Goal: Transaction & Acquisition: Purchase product/service

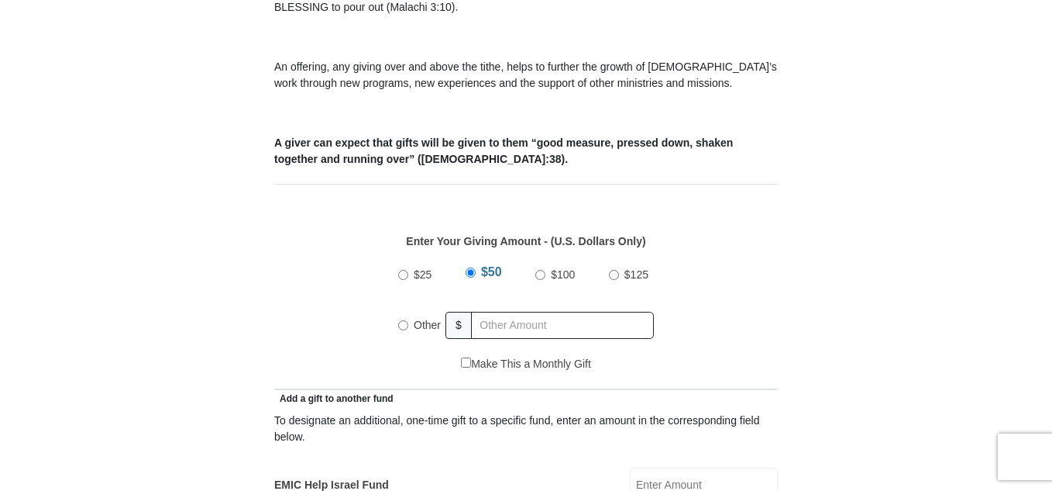
click at [406, 320] on input "Other" at bounding box center [403, 325] width 10 height 10
radio input "true"
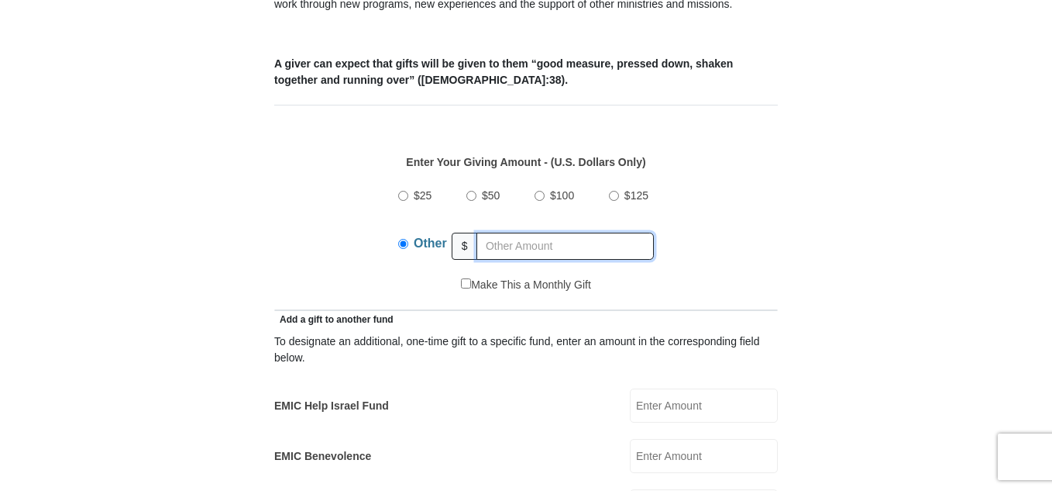
scroll to position [620, 0]
click at [525, 234] on input "text" at bounding box center [565, 247] width 177 height 27
type input "0.00"
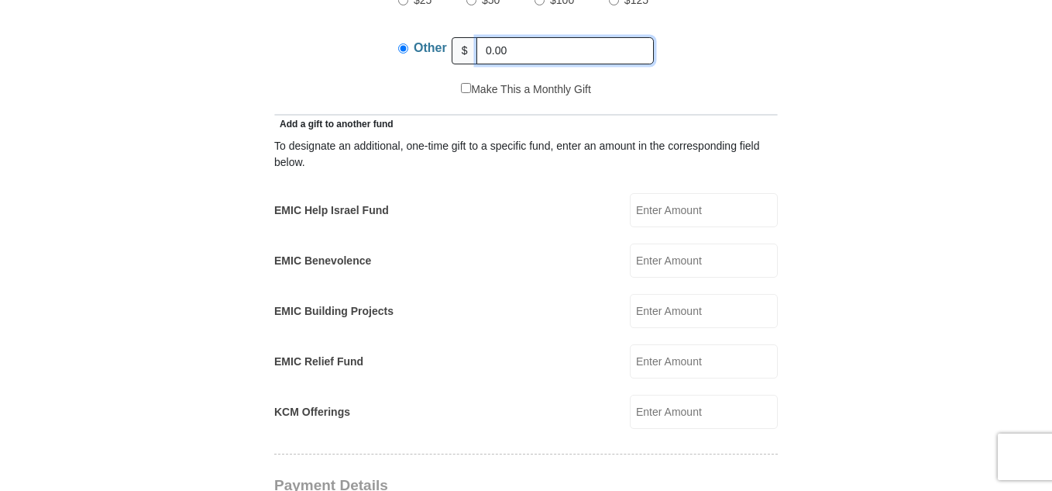
scroll to position [853, 0]
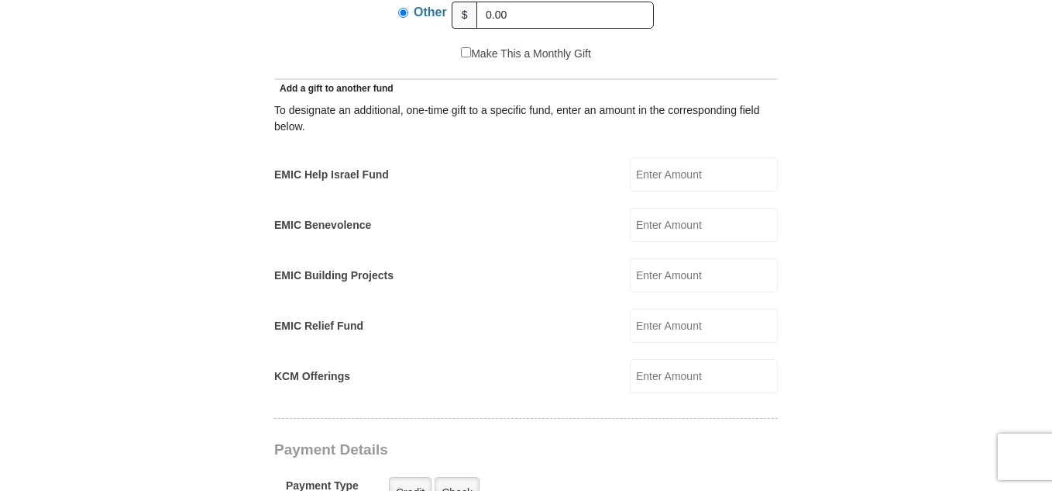
click at [665, 258] on input "EMIC Building Projects" at bounding box center [704, 275] width 148 height 34
type input "10.00"
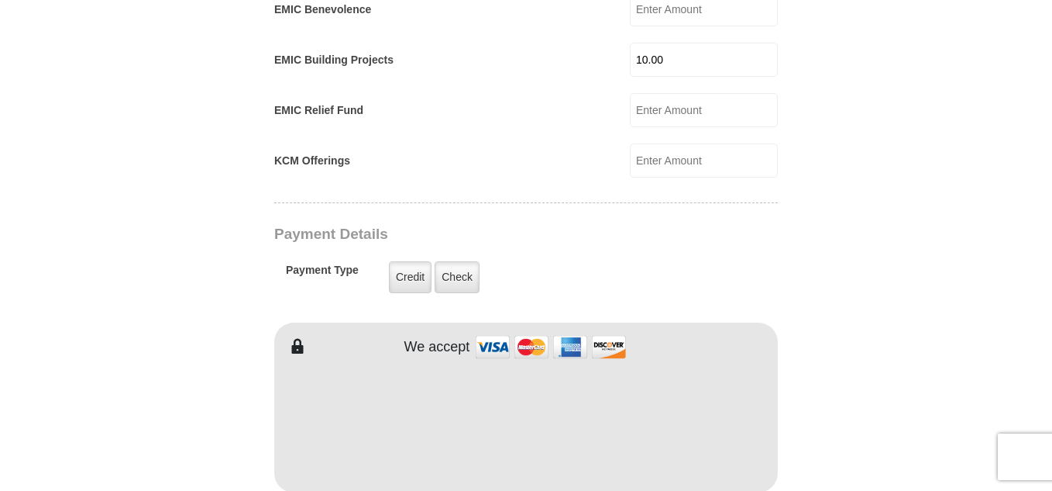
scroll to position [1085, 0]
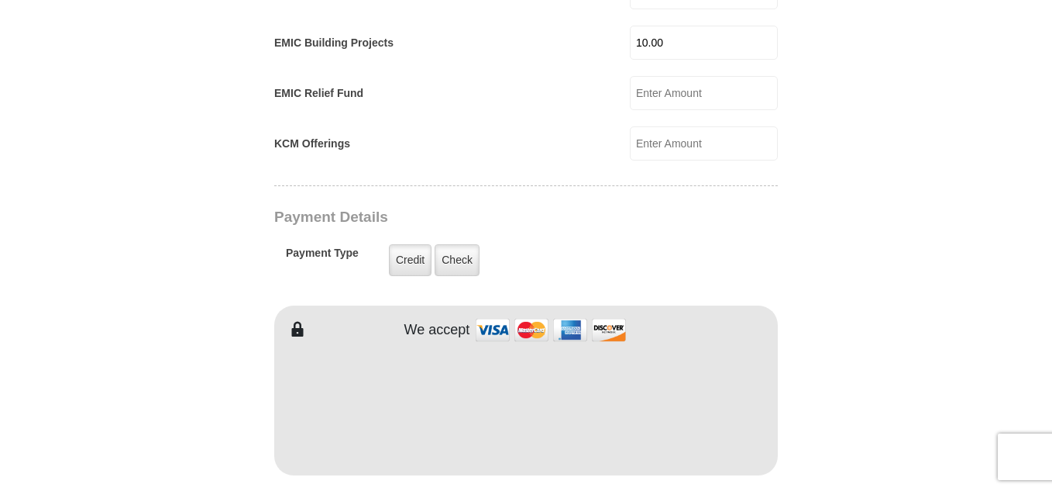
type input "Tiesha"
type input "Rembert"
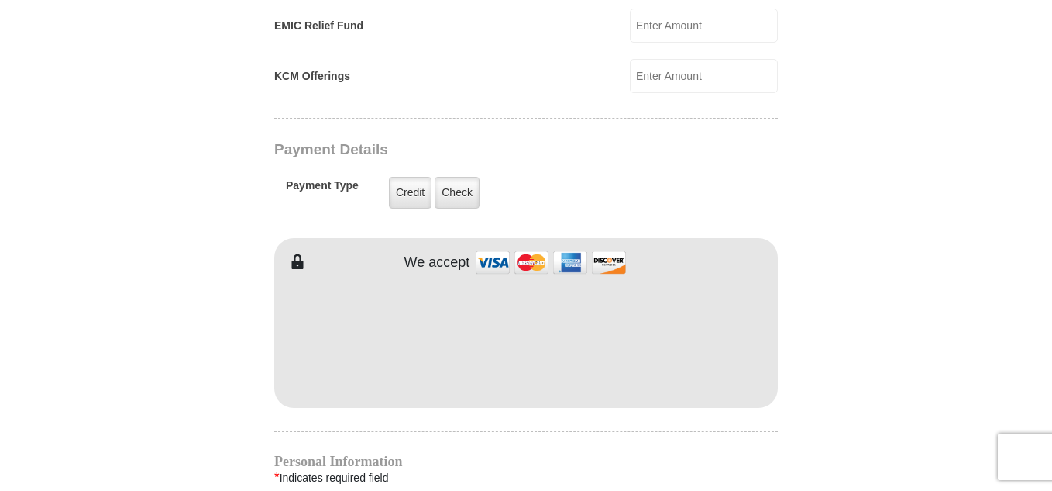
scroll to position [1240, 0]
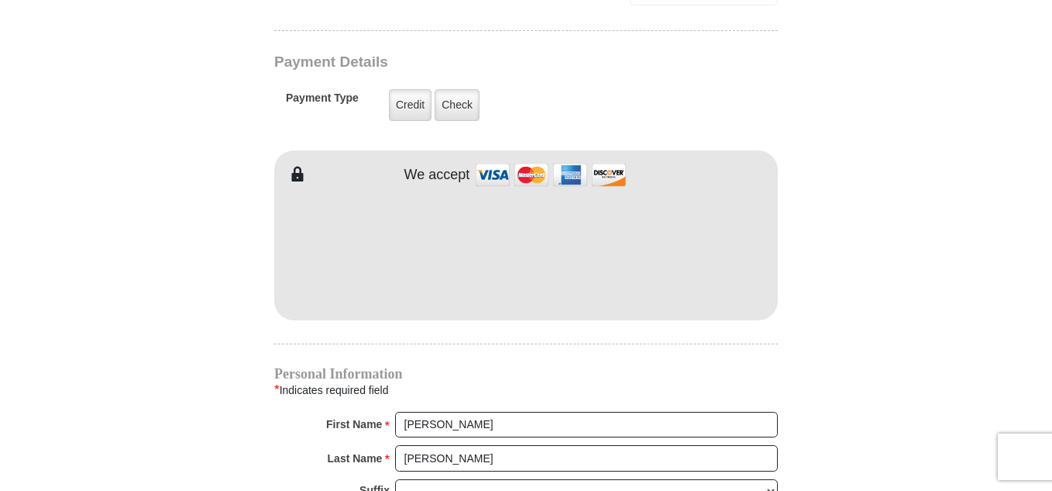
click at [527, 326] on div "EMIC Tithes and Offerings The Bible teaches us the foundation for giving: the t…" at bounding box center [526, 155] width 504 height 1918
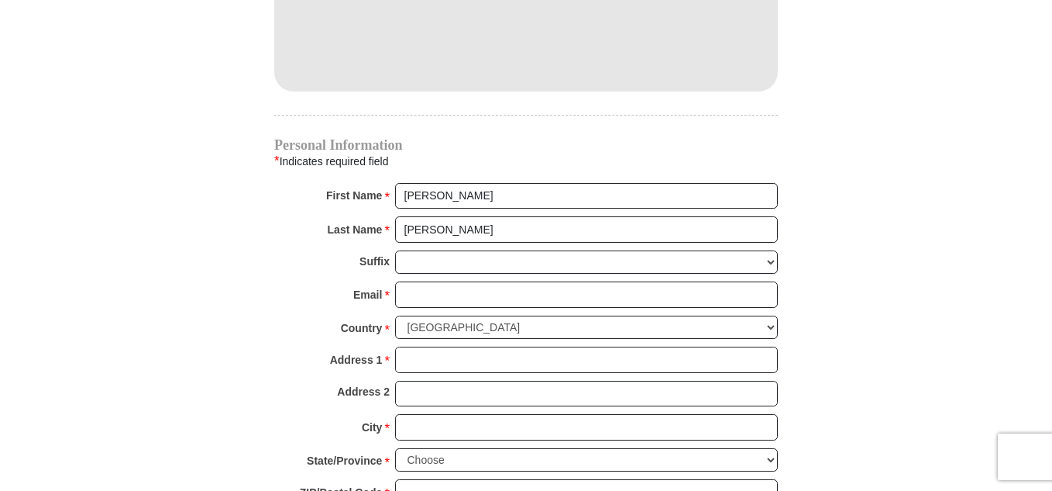
scroll to position [1473, 0]
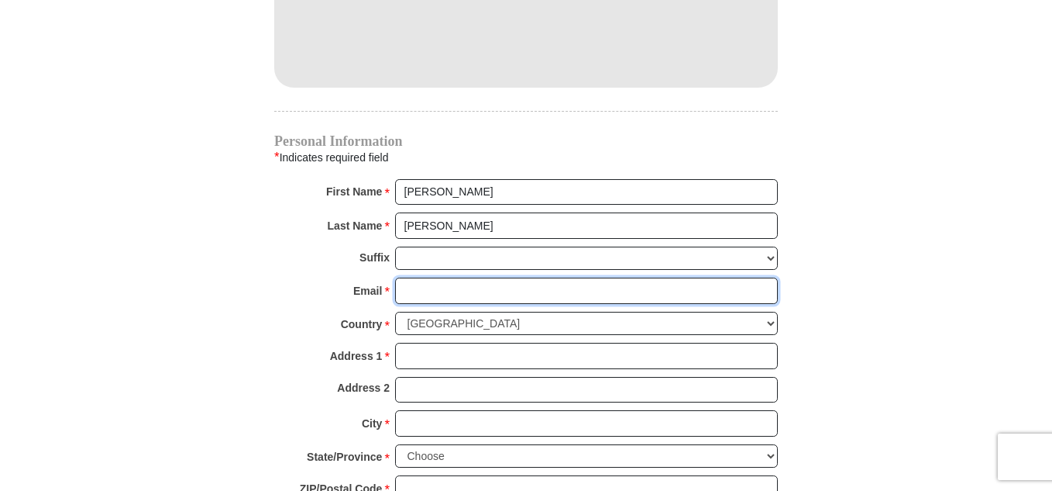
click at [470, 277] on input "Email *" at bounding box center [586, 290] width 383 height 26
type input "rembertti@gmail.com"
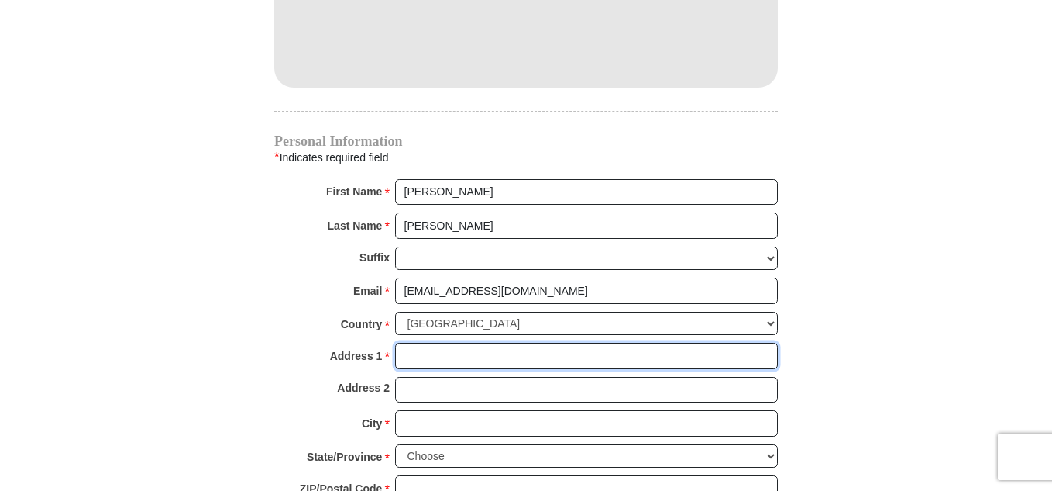
type input "6200 Riverdale Avenue, Apt. 2G"
type input "Apt. 2G"
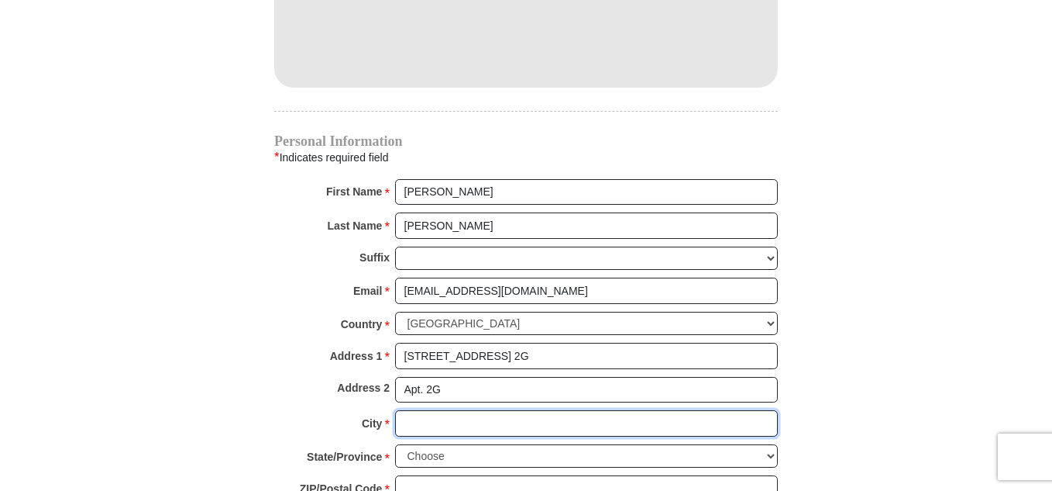
type input "Bronx"
select select "NY"
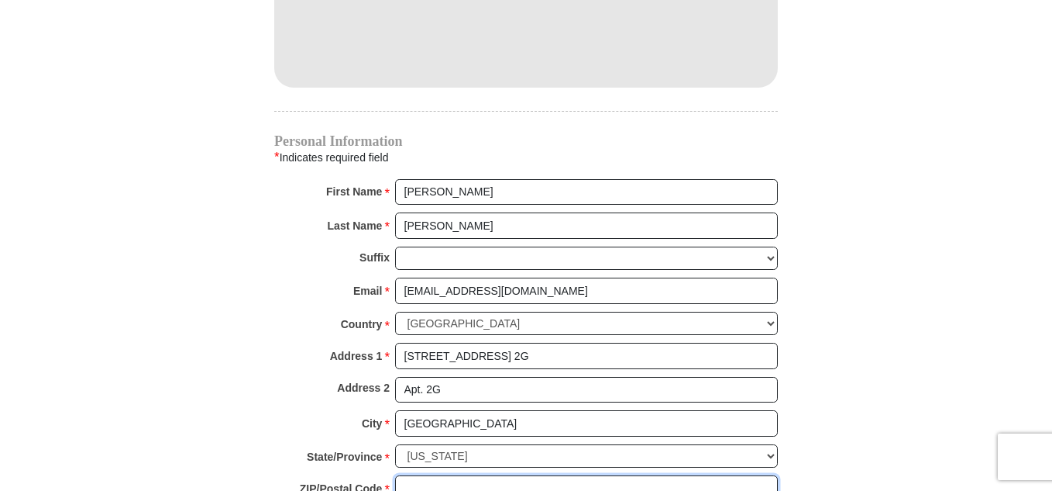
type input "10471"
type input "9176236809"
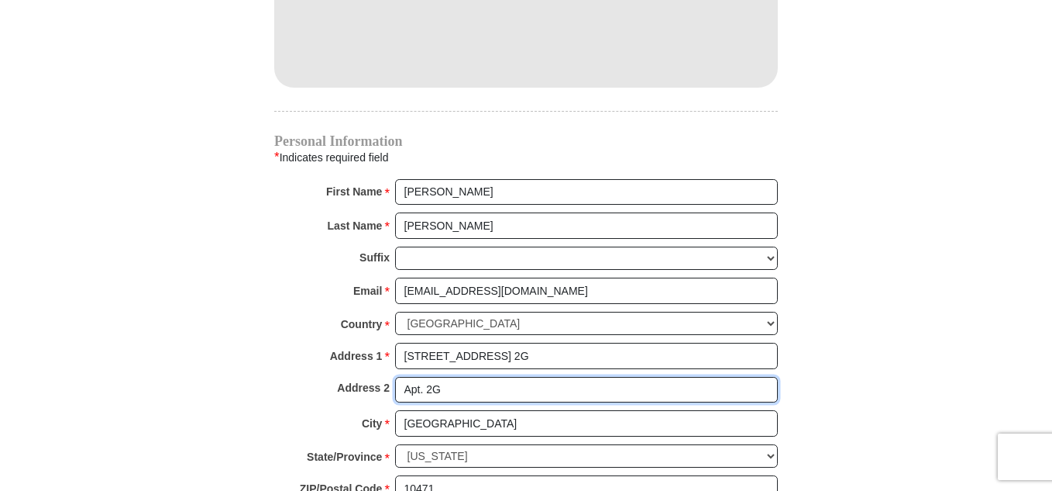
drag, startPoint x: 449, startPoint y: 372, endPoint x: 391, endPoint y: 367, distance: 57.5
click at [391, 377] on div "Address 2 Apt. 2G" at bounding box center [526, 394] width 504 height 34
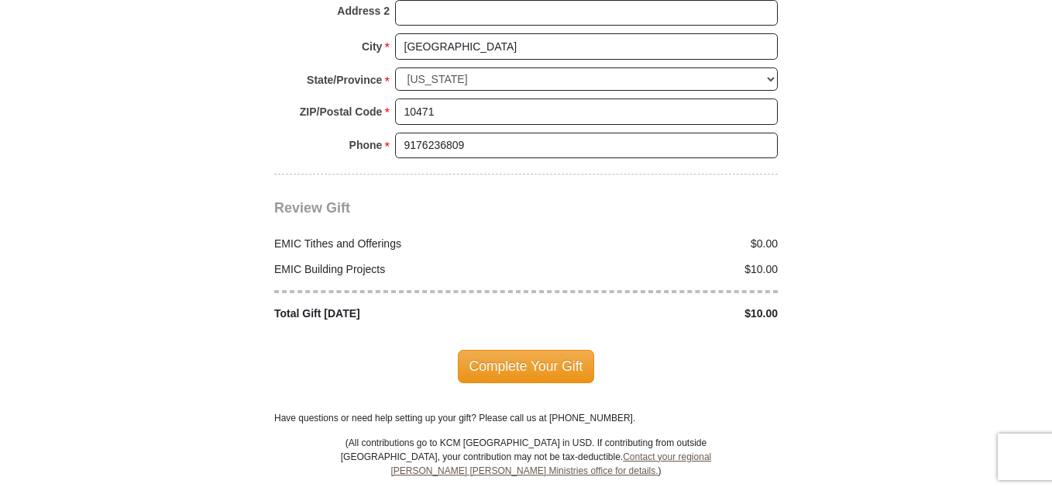
scroll to position [1860, 0]
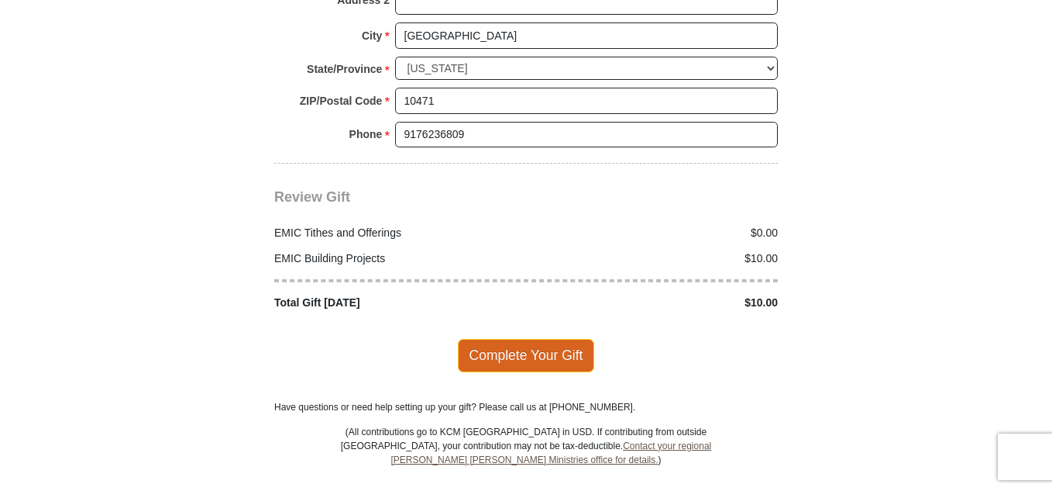
click at [533, 339] on span "Complete Your Gift" at bounding box center [526, 355] width 137 height 33
